Goal: Task Accomplishment & Management: Use online tool/utility

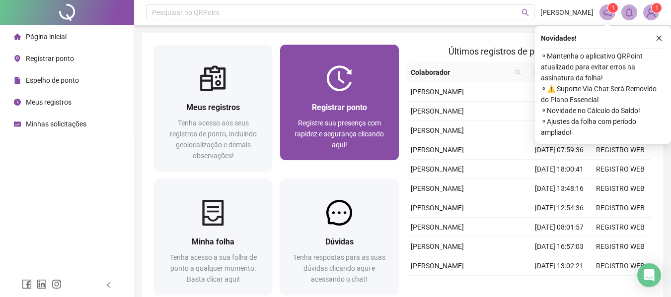
click at [331, 128] on div "Registre sua presença com rapidez e segurança clicando aqui!" at bounding box center [339, 134] width 94 height 33
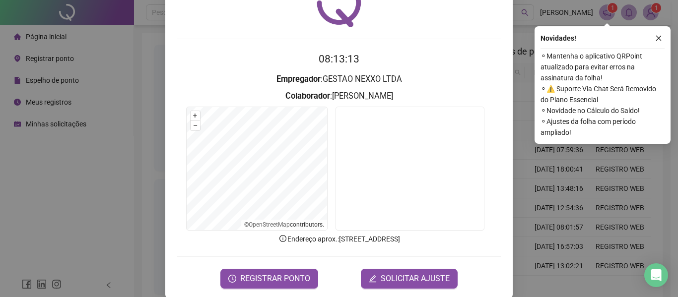
scroll to position [69, 0]
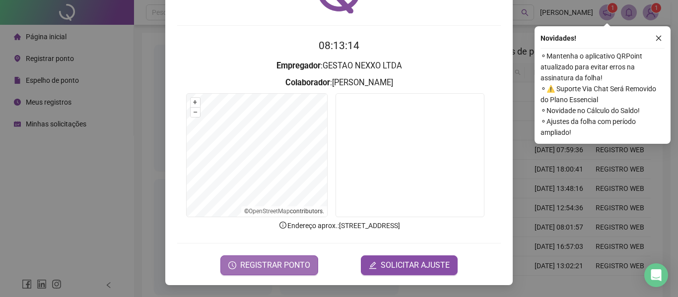
click at [290, 261] on span "REGISTRAR PONTO" at bounding box center [275, 266] width 70 height 12
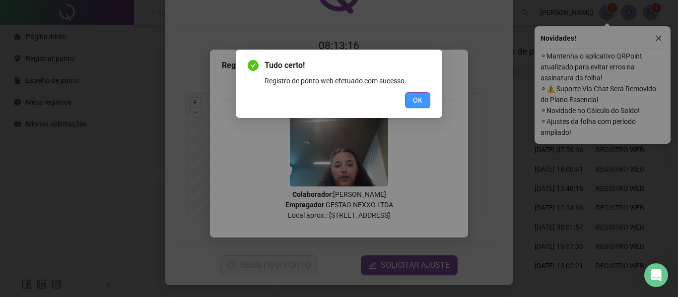
click at [422, 101] on span "OK" at bounding box center [417, 100] width 9 height 11
